Goal: Task Accomplishment & Management: Manage account settings

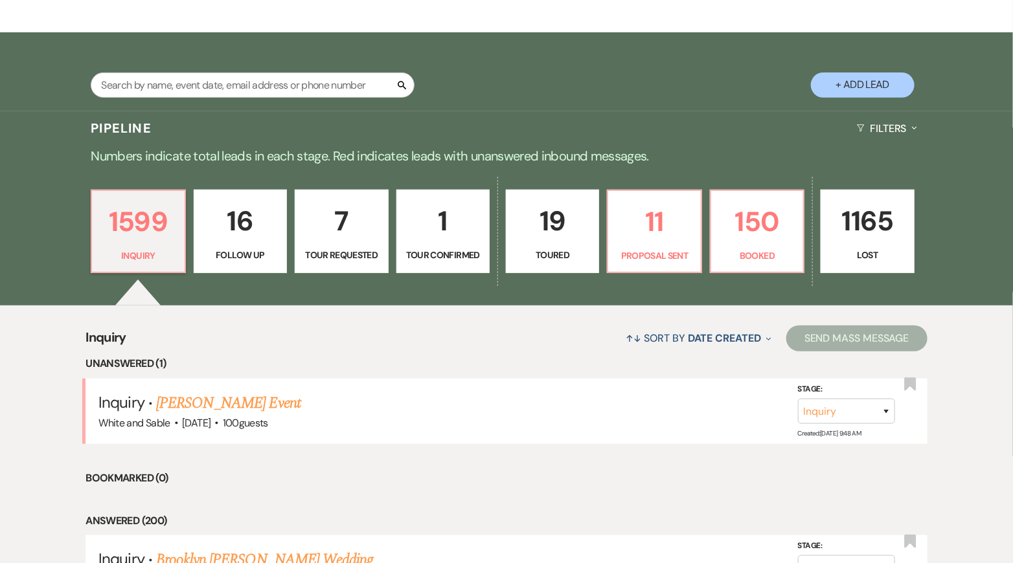
scroll to position [199, 0]
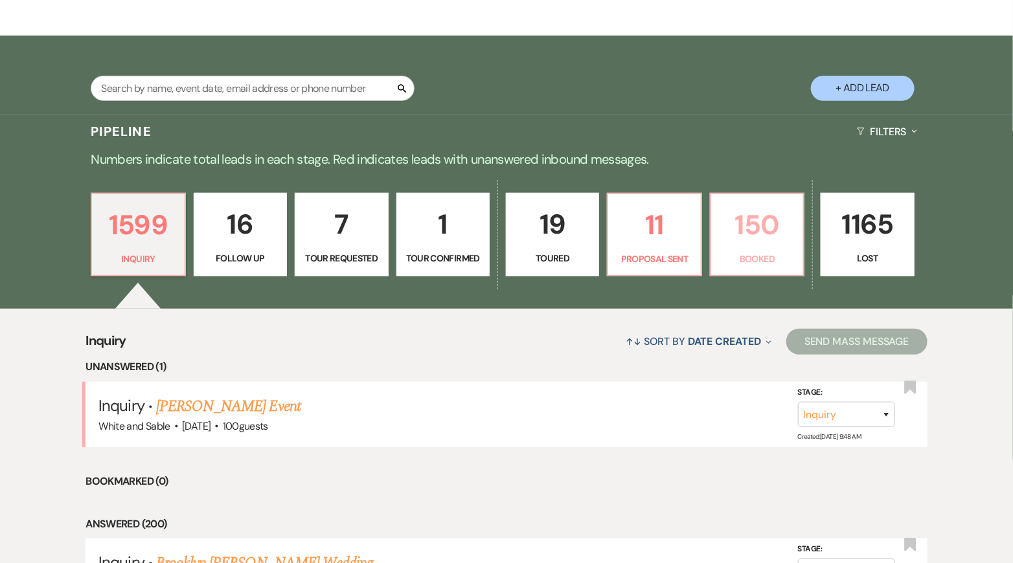
click at [721, 253] on p "Booked" at bounding box center [757, 259] width 76 height 14
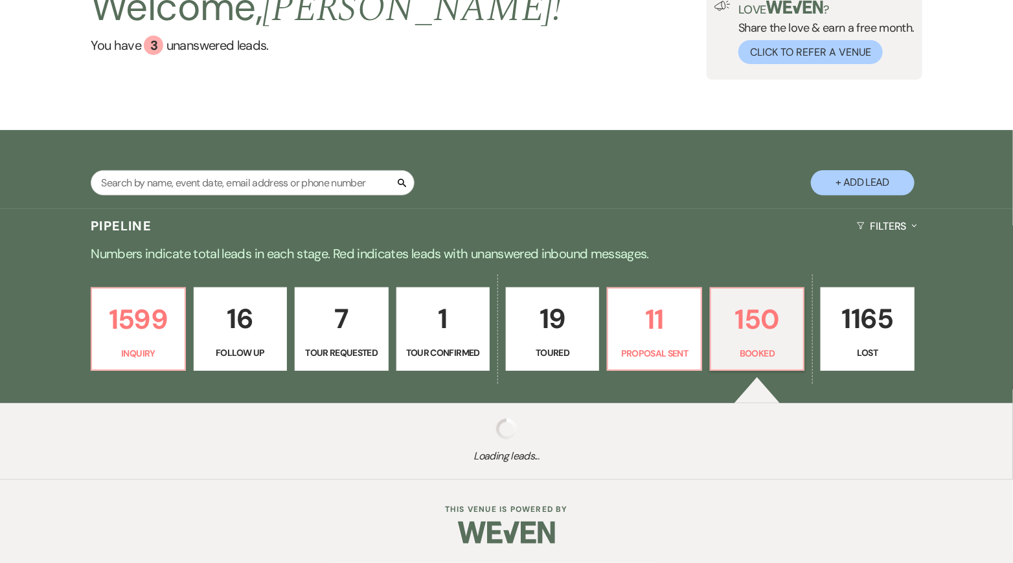
scroll to position [104, 0]
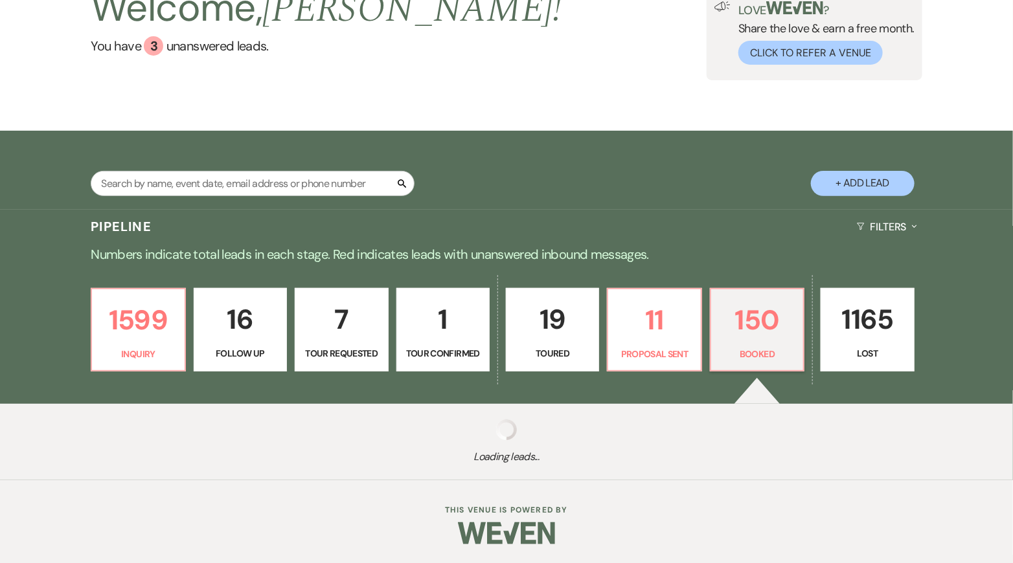
click at [287, 273] on div "1599 Inquiry 16 Follow Up 7 Tour Requested 1 Tour Confirmed 19 Toured 11 Propos…" at bounding box center [506, 339] width 933 height 132
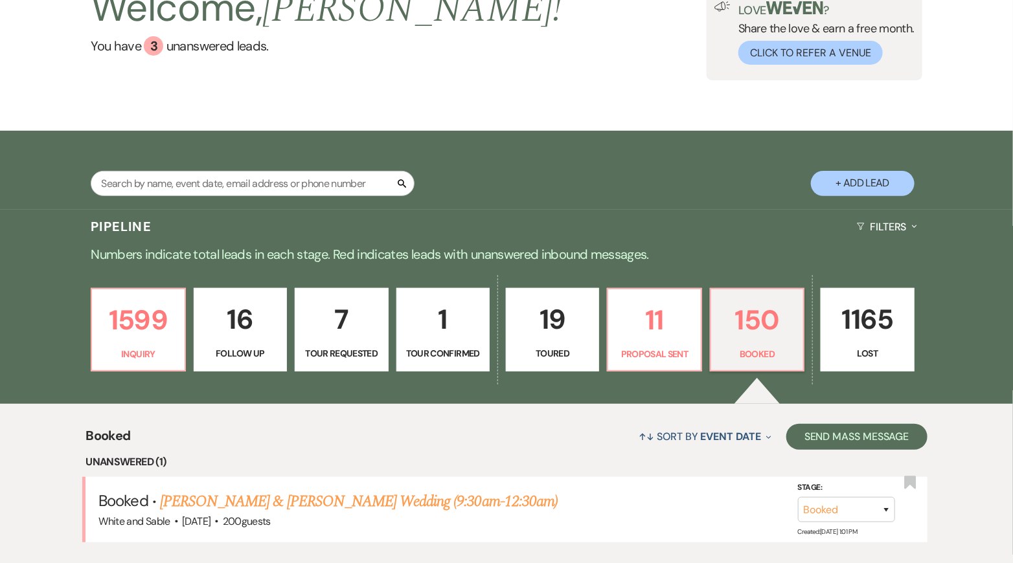
scroll to position [199, 0]
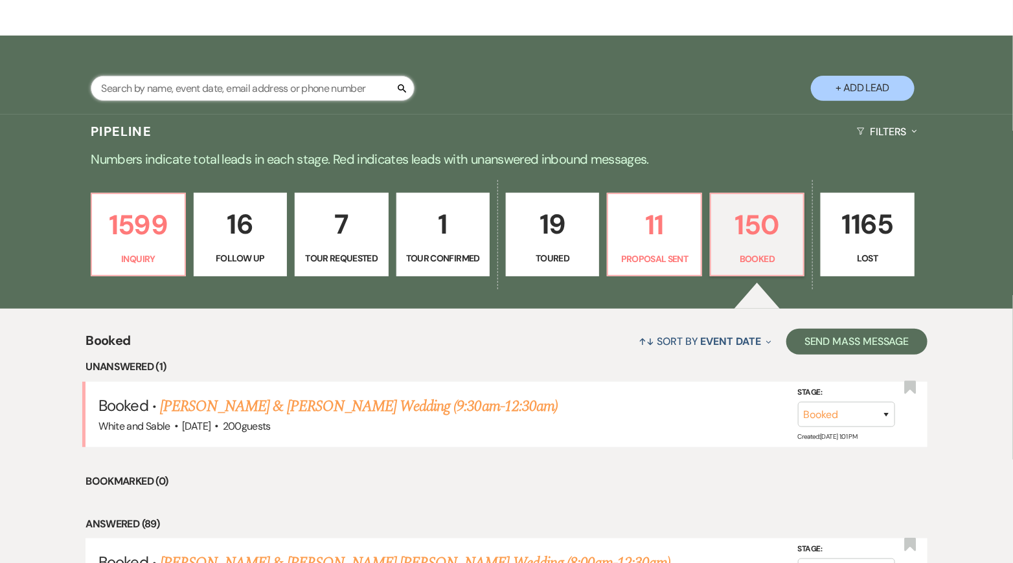
click at [336, 100] on input "text" at bounding box center [253, 88] width 324 height 25
type input "[PERSON_NAME]"
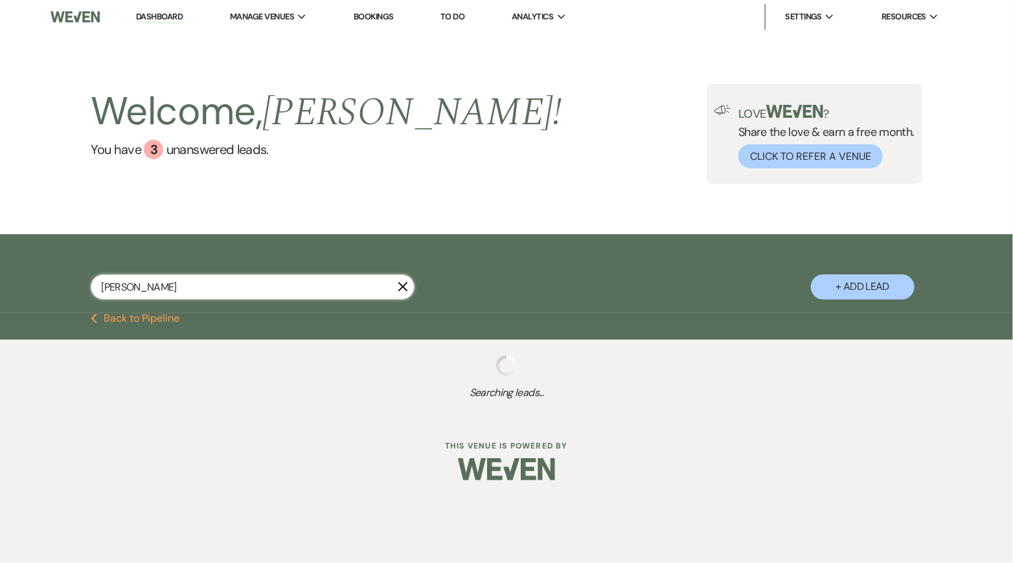
select select "8"
select select "5"
select select "8"
select select "6"
select select "8"
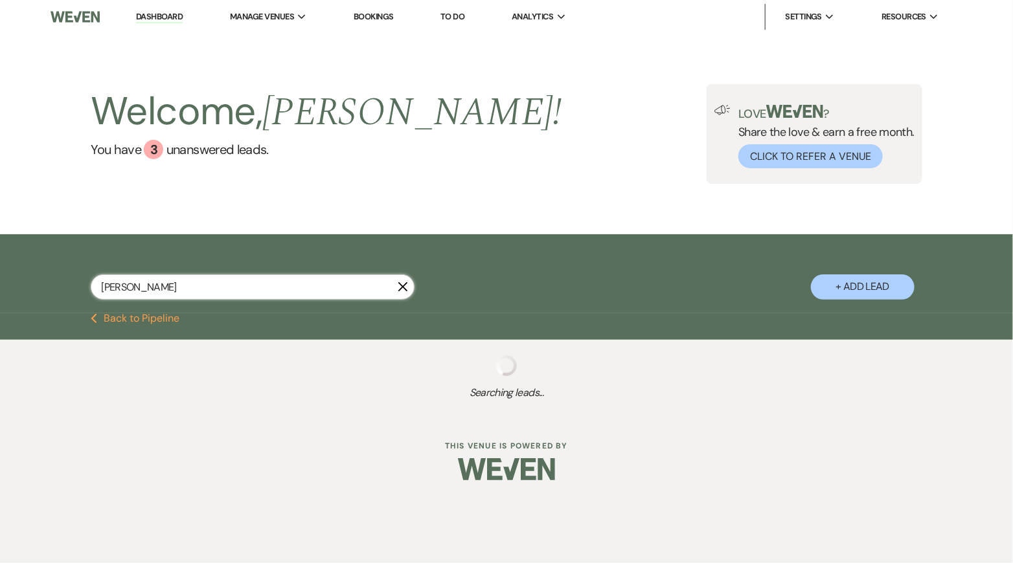
select select "5"
select select "8"
select select "6"
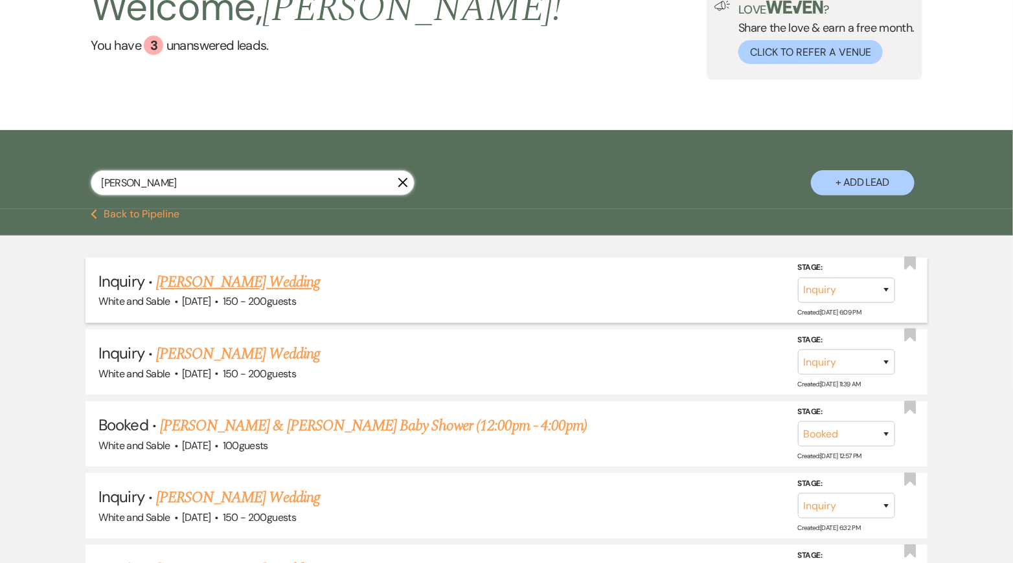
scroll to position [113, 0]
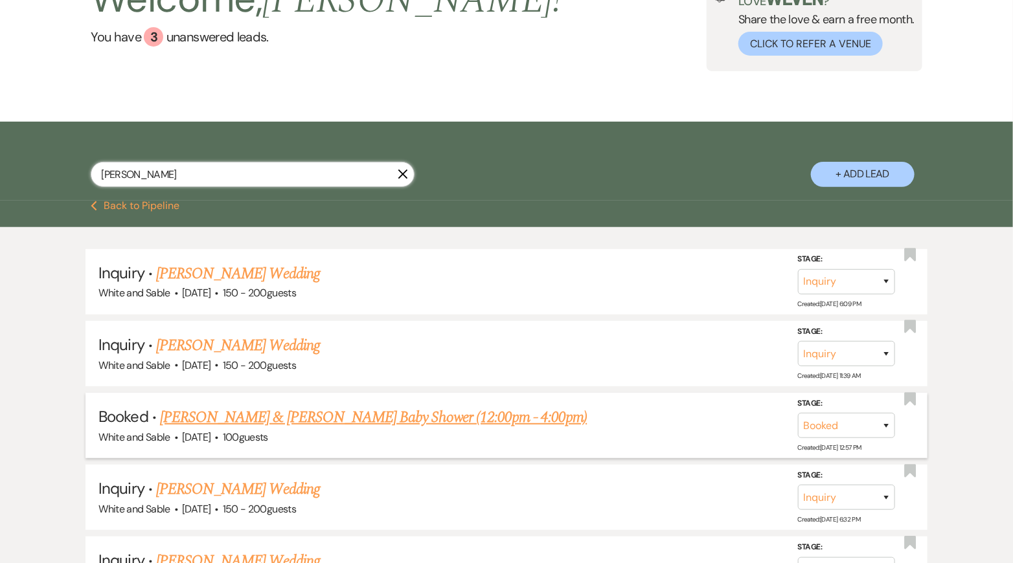
type input "[PERSON_NAME]"
click at [284, 422] on link "[PERSON_NAME] & [PERSON_NAME] Baby Shower (12:00pm - 4:00pm)" at bounding box center [373, 417] width 427 height 23
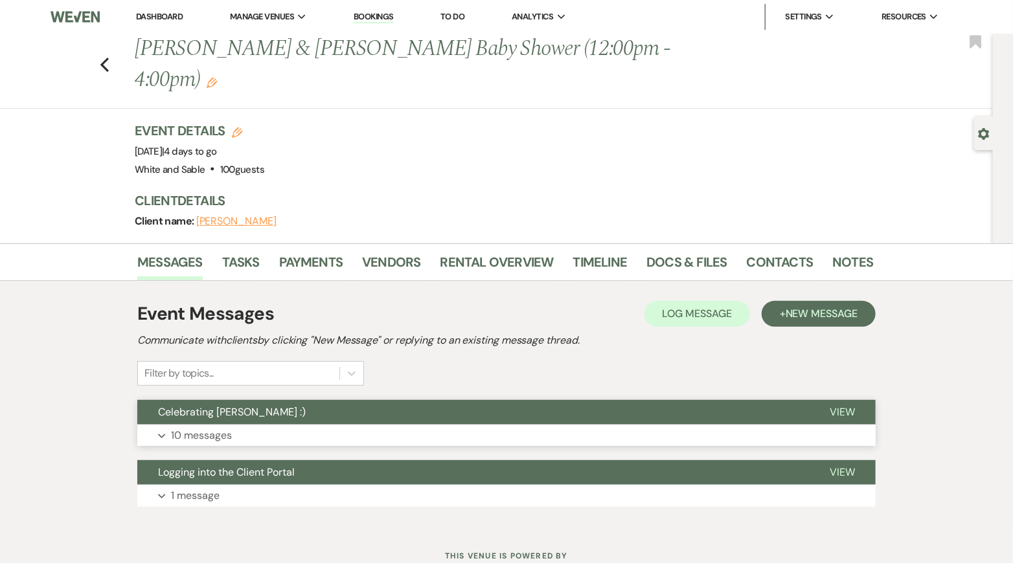
click at [280, 425] on button "Expand 10 messages" at bounding box center [506, 436] width 738 height 22
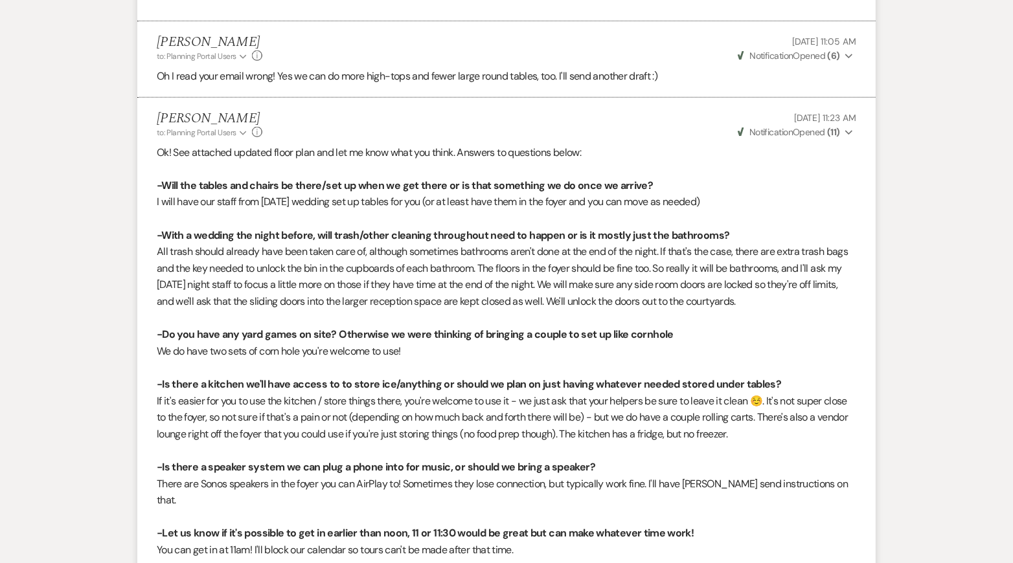
scroll to position [2736, 0]
